Goal: Find specific page/section: Find specific page/section

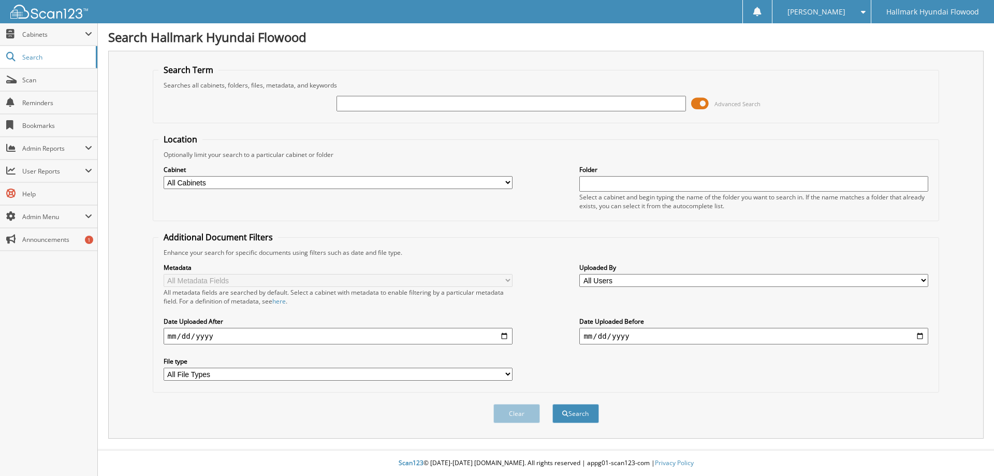
click at [368, 106] on input "text" at bounding box center [510, 104] width 349 height 16
type input "123448"
click at [552, 404] on button "Search" at bounding box center [575, 413] width 47 height 19
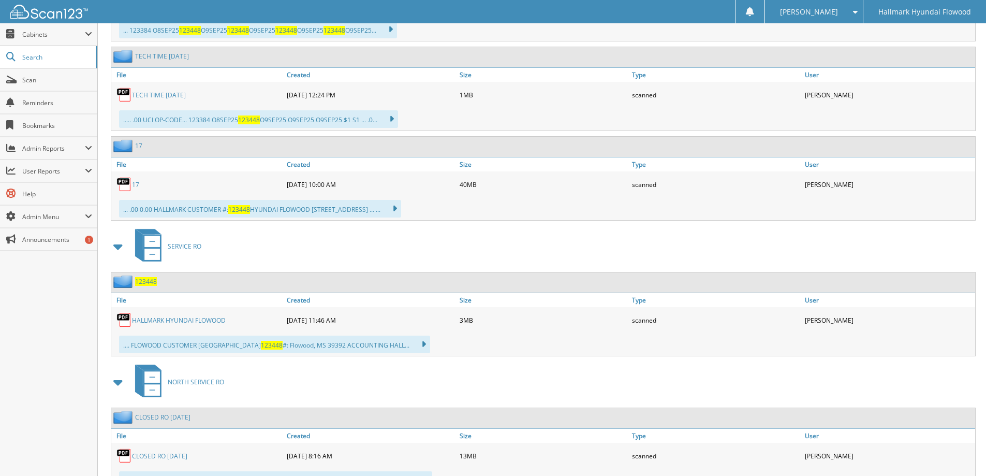
scroll to position [569, 0]
click at [142, 281] on span "123448" at bounding box center [146, 280] width 22 height 9
